Goal: Check status

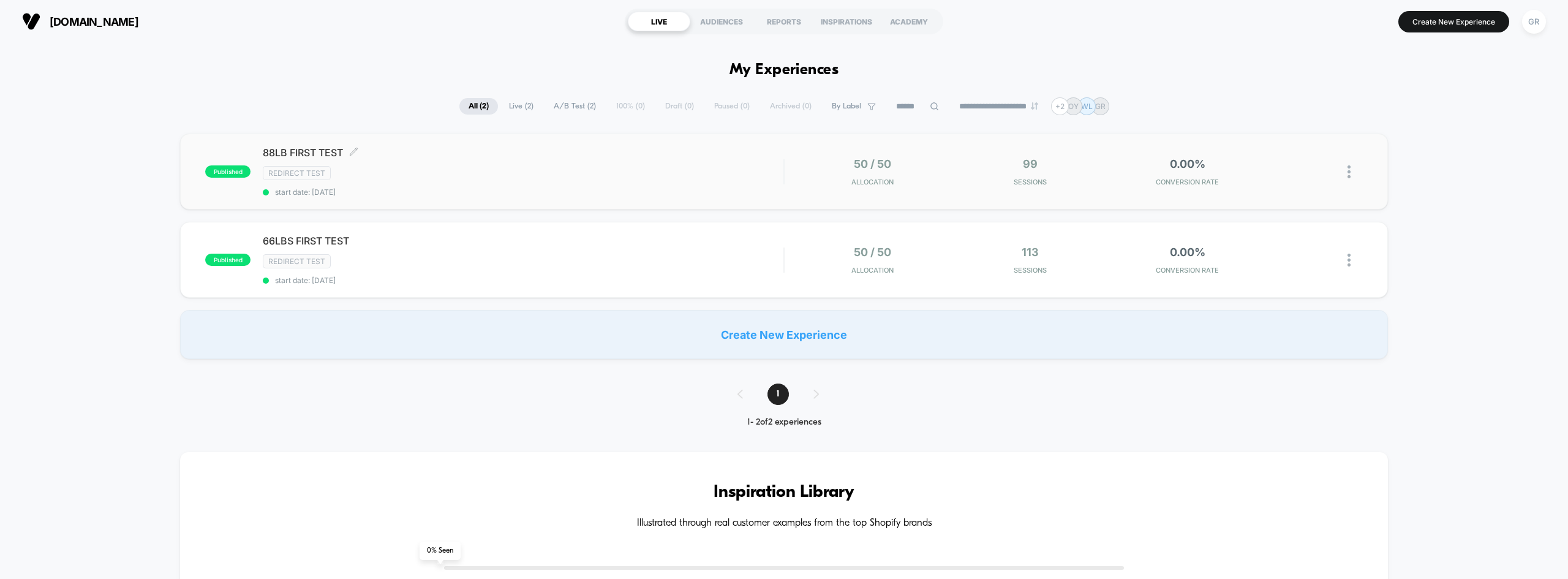
click at [742, 182] on div "88LB FIRST TEST Click to edit experience details Click to edit experience detai…" at bounding box center [523, 171] width 521 height 50
